Goal: Register for event/course

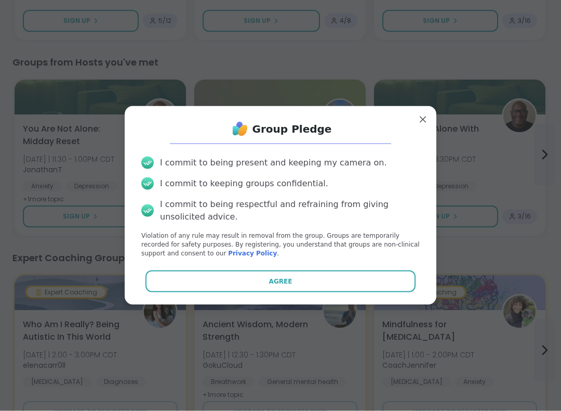
scroll to position [295, 0]
click at [291, 283] on span "Agree" at bounding box center [280, 280] width 23 height 9
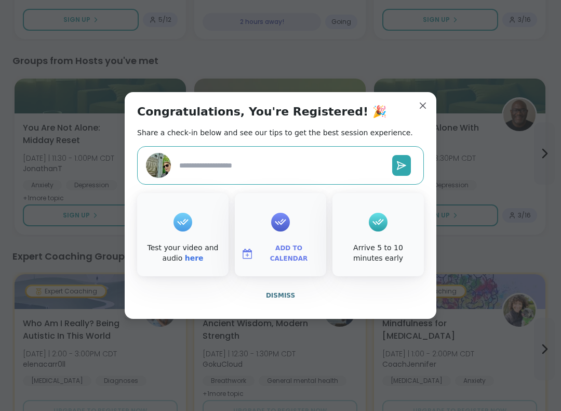
type textarea "*"
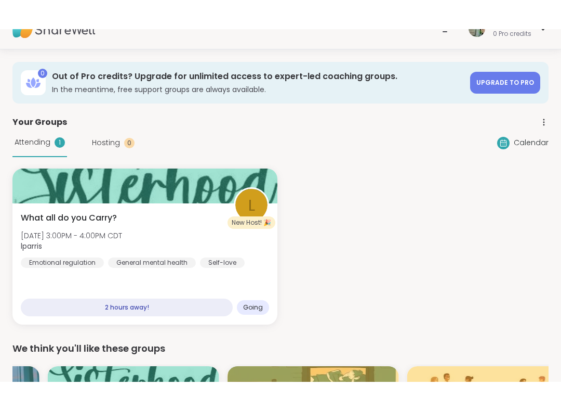
scroll to position [20, 0]
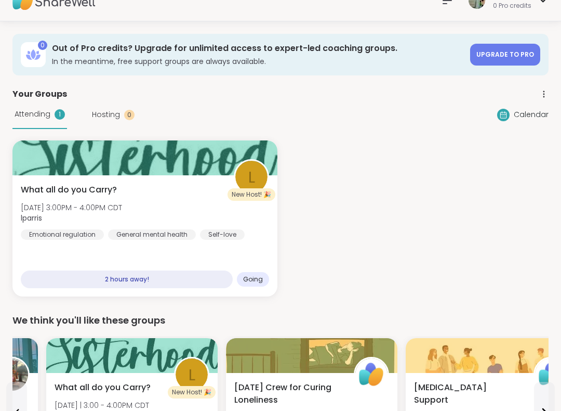
click at [190, 181] on div "What all do you Carry? [DATE] 3:00PM - 4:00PM CDT lparris Emotional regulation …" at bounding box center [144, 235] width 265 height 121
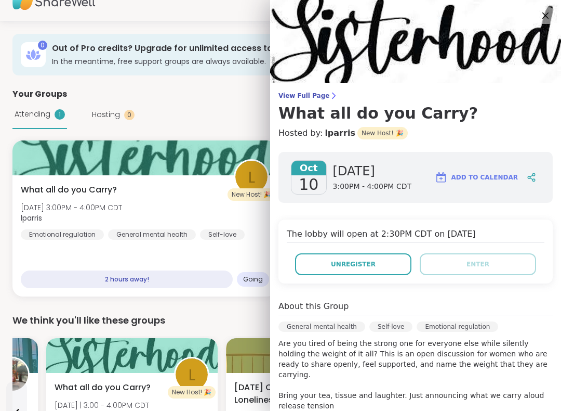
click at [372, 269] on button "Unregister" at bounding box center [353, 264] width 116 height 22
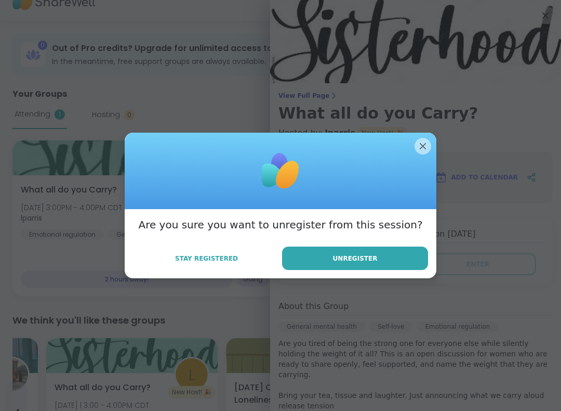
click at [358, 263] on button "Unregister" at bounding box center [355, 257] width 146 height 23
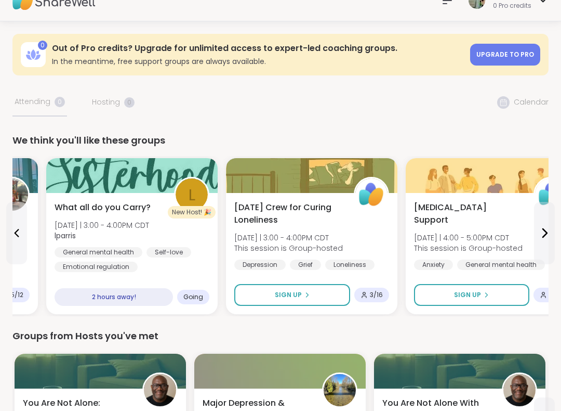
click at [312, 330] on div "Groups from Hosts you've met" at bounding box center [280, 335] width 536 height 15
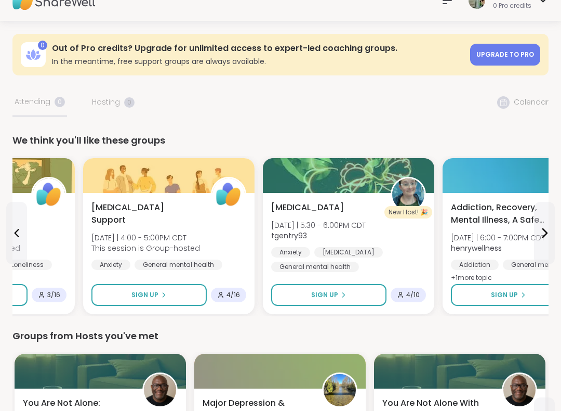
click at [320, 212] on div "[MEDICAL_DATA] [DATE] | 5:30 - 6:00PM CDT tgentry93 Anxiety [MEDICAL_DATA] Gene…" at bounding box center [348, 236] width 155 height 71
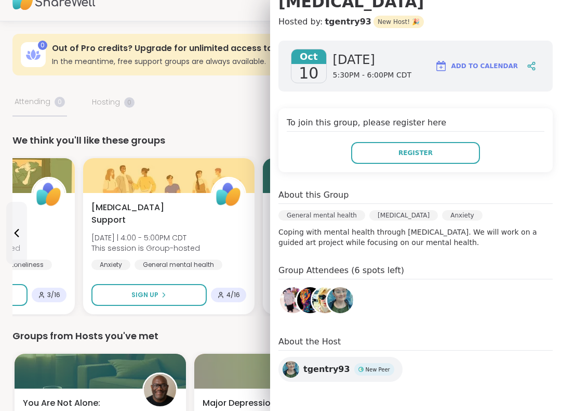
scroll to position [111, 0]
click at [254, 263] on div "[MEDICAL_DATA] Support [DATE] | 4:00 - 5:00PM CDT This session is Group-hosted …" at bounding box center [169, 253] width 172 height 121
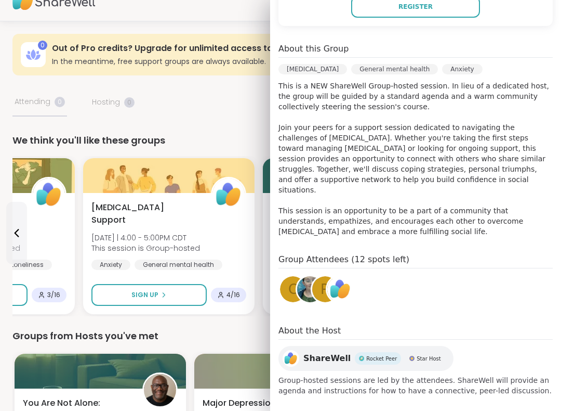
scroll to position [257, 0]
click at [38, 74] on div "0 Out of Pro credits? Upgrade for unlimited access to expert-led coaching group…" at bounding box center [280, 55] width 536 height 42
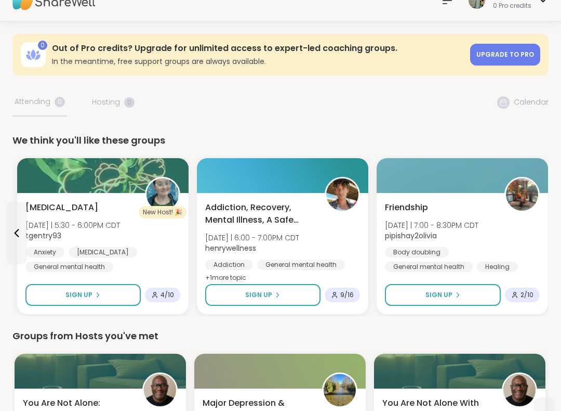
click at [372, 329] on div "Groups from Hosts you've met" at bounding box center [280, 335] width 536 height 15
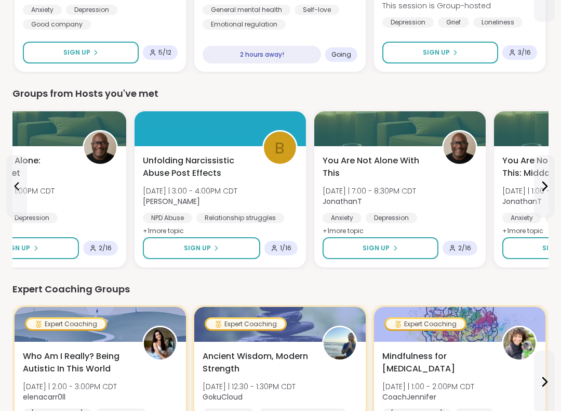
scroll to position [262, 0]
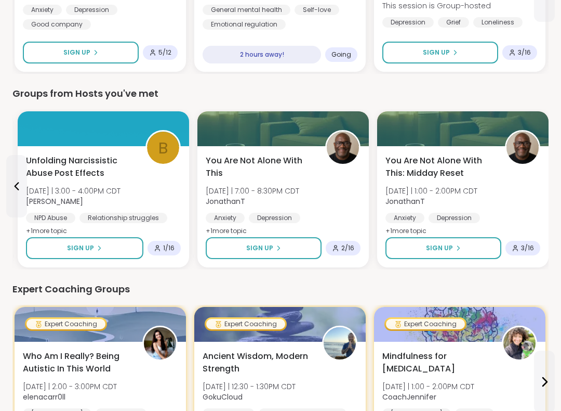
click at [271, 193] on span "[DATE] | 7:00 - 8:30PM CDT" at bounding box center [253, 191] width 94 height 10
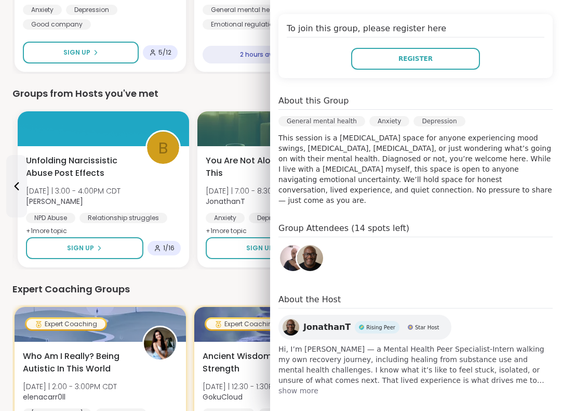
scroll to position [205, 0]
click at [310, 371] on span "Hi, I’m [PERSON_NAME] — a Mental Health Peer Specialist-Intern walking my own r…" at bounding box center [416, 365] width 274 height 42
click at [309, 386] on span "show more" at bounding box center [416, 391] width 274 height 10
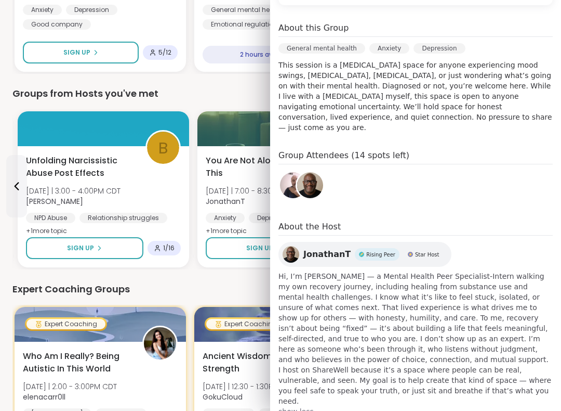
scroll to position [278, 0]
click at [244, 285] on div "Expert Coaching Groups" at bounding box center [280, 289] width 536 height 15
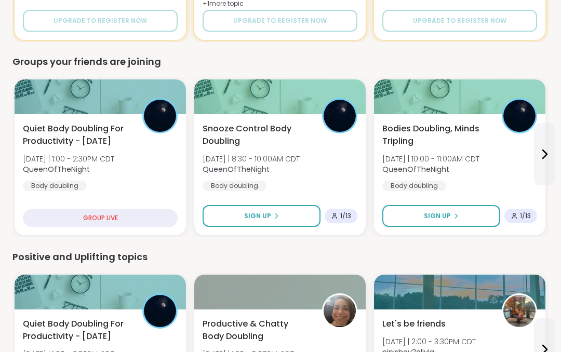
scroll to position [685, 0]
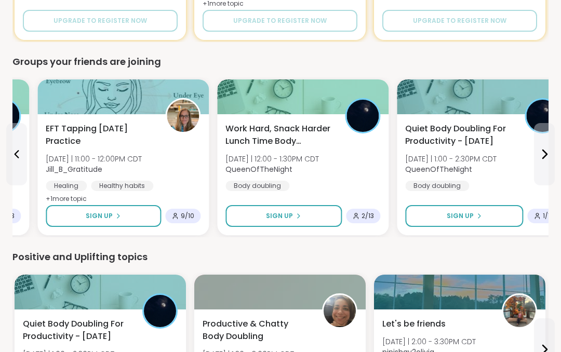
click at [83, 135] on span "EFT Tapping [DATE] Practice" at bounding box center [100, 135] width 108 height 25
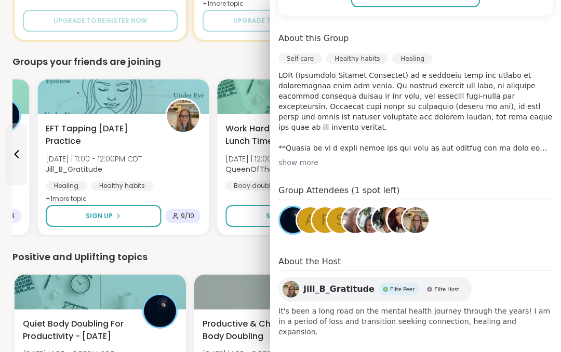
scroll to position [267, 0]
click at [51, 48] on div "We think you'll like these groups Let's be friends [DATE] | 2:00 - 3:30PM CDT p…" at bounding box center [280, 163] width 536 height 1390
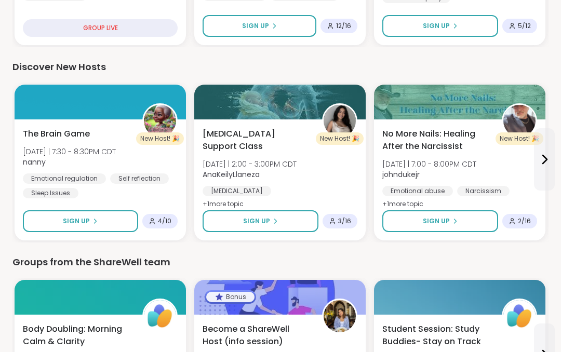
scroll to position [1071, 0]
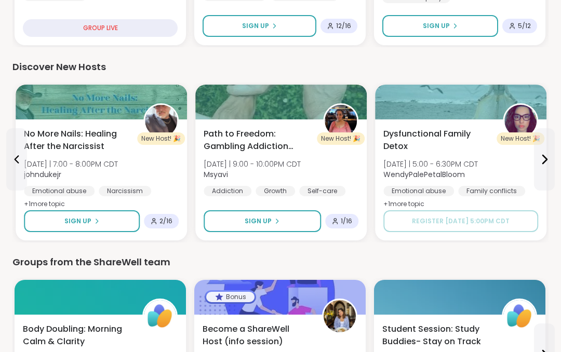
click at [439, 142] on span "Dysfunctional Family Detox" at bounding box center [438, 140] width 108 height 25
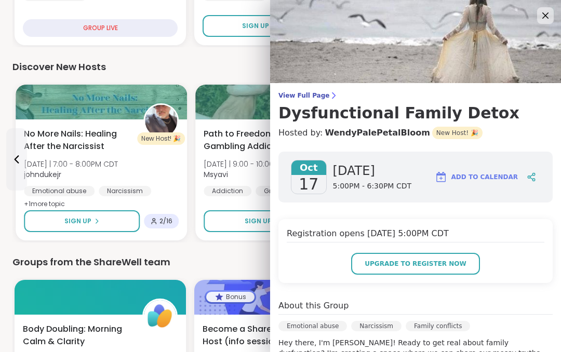
scroll to position [0, 0]
click at [196, 198] on div "Path to Freedom: Gambling Addiction support group [DATE] | 9:00 - 10:00PM CDT M…" at bounding box center [281, 180] width 172 height 121
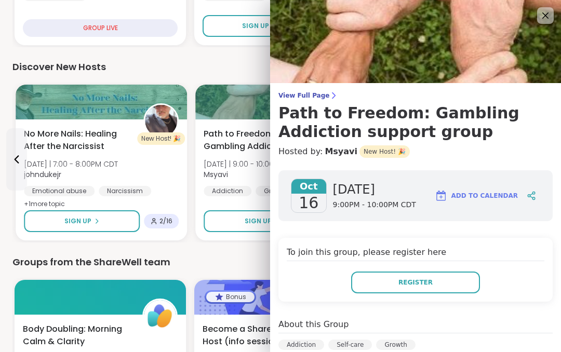
click at [541, 28] on img at bounding box center [415, 41] width 291 height 83
click at [547, 19] on icon at bounding box center [545, 15] width 12 height 12
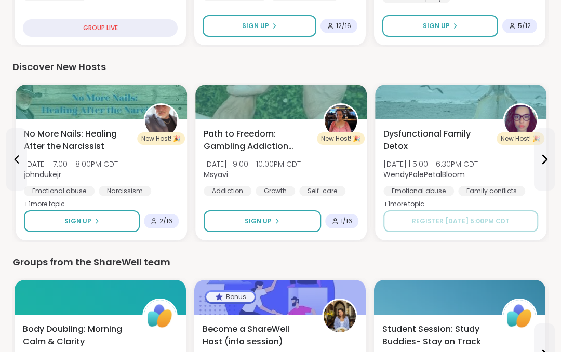
scroll to position [1201, 0]
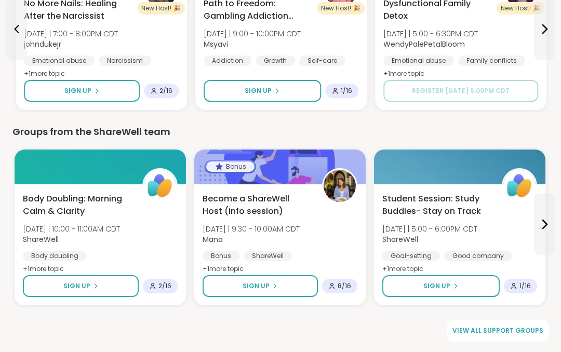
click at [519, 330] on span "View all support groups" at bounding box center [498, 330] width 91 height 9
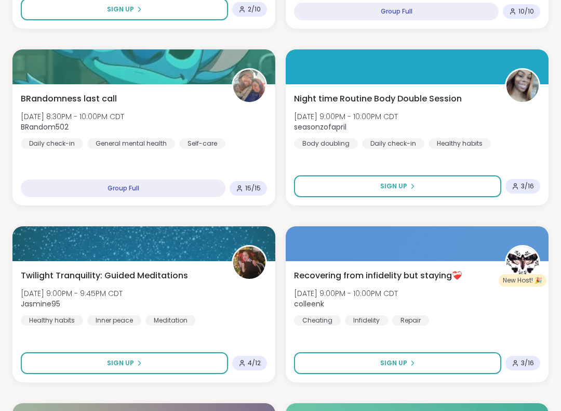
scroll to position [2252, 0]
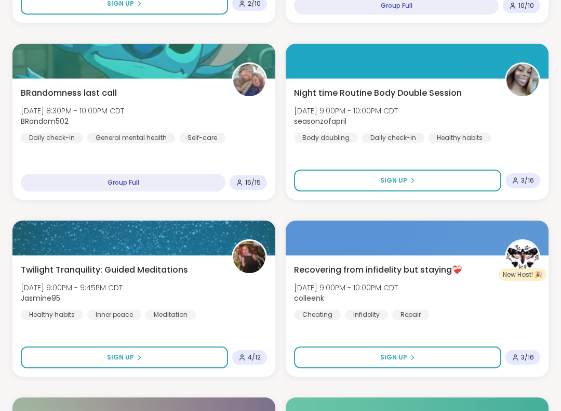
click at [33, 91] on span "BRandomness last call" at bounding box center [69, 93] width 96 height 12
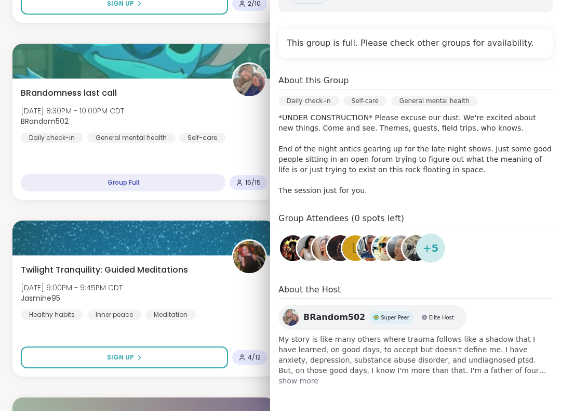
scroll to position [191, 0]
click at [314, 381] on span "show more" at bounding box center [416, 380] width 274 height 10
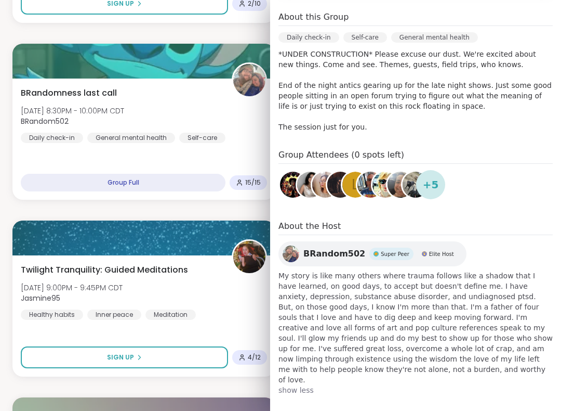
scroll to position [253, 0]
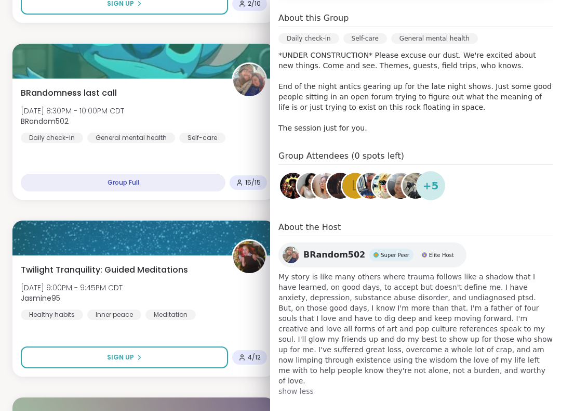
click at [12, 108] on div "BRandomness last call [DATE] 8:30PM - 10:00PM CDT BRandom502 Daily check-in Gen…" at bounding box center [143, 138] width 263 height 121
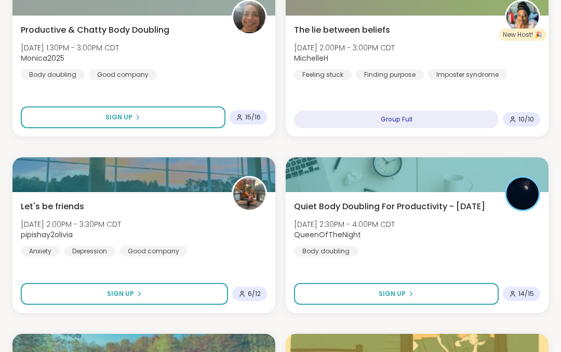
scroll to position [521, 0]
